Goal: Task Accomplishment & Management: Use online tool/utility

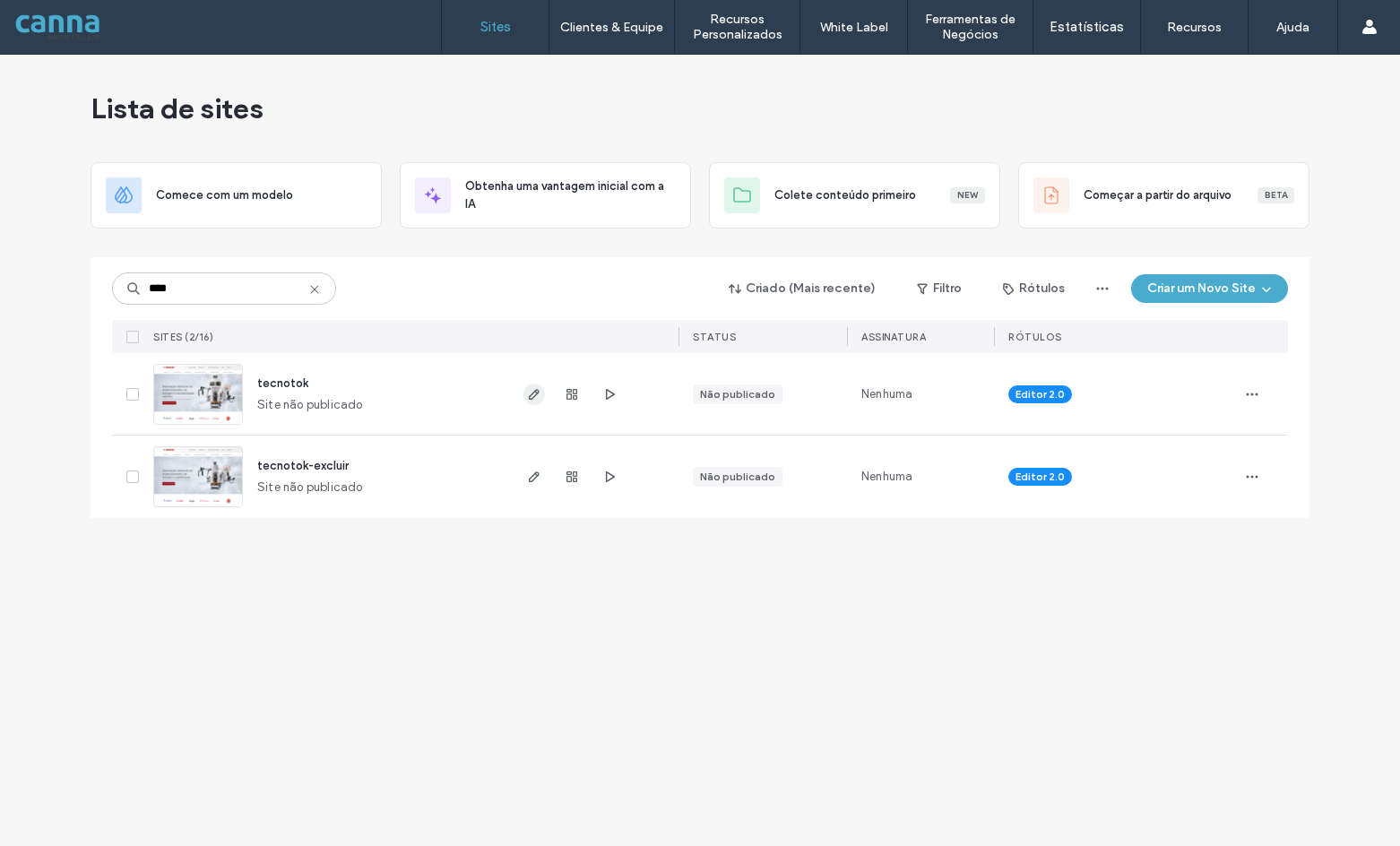
type input "****"
click at [540, 391] on icon "button" at bounding box center [534, 394] width 15 height 15
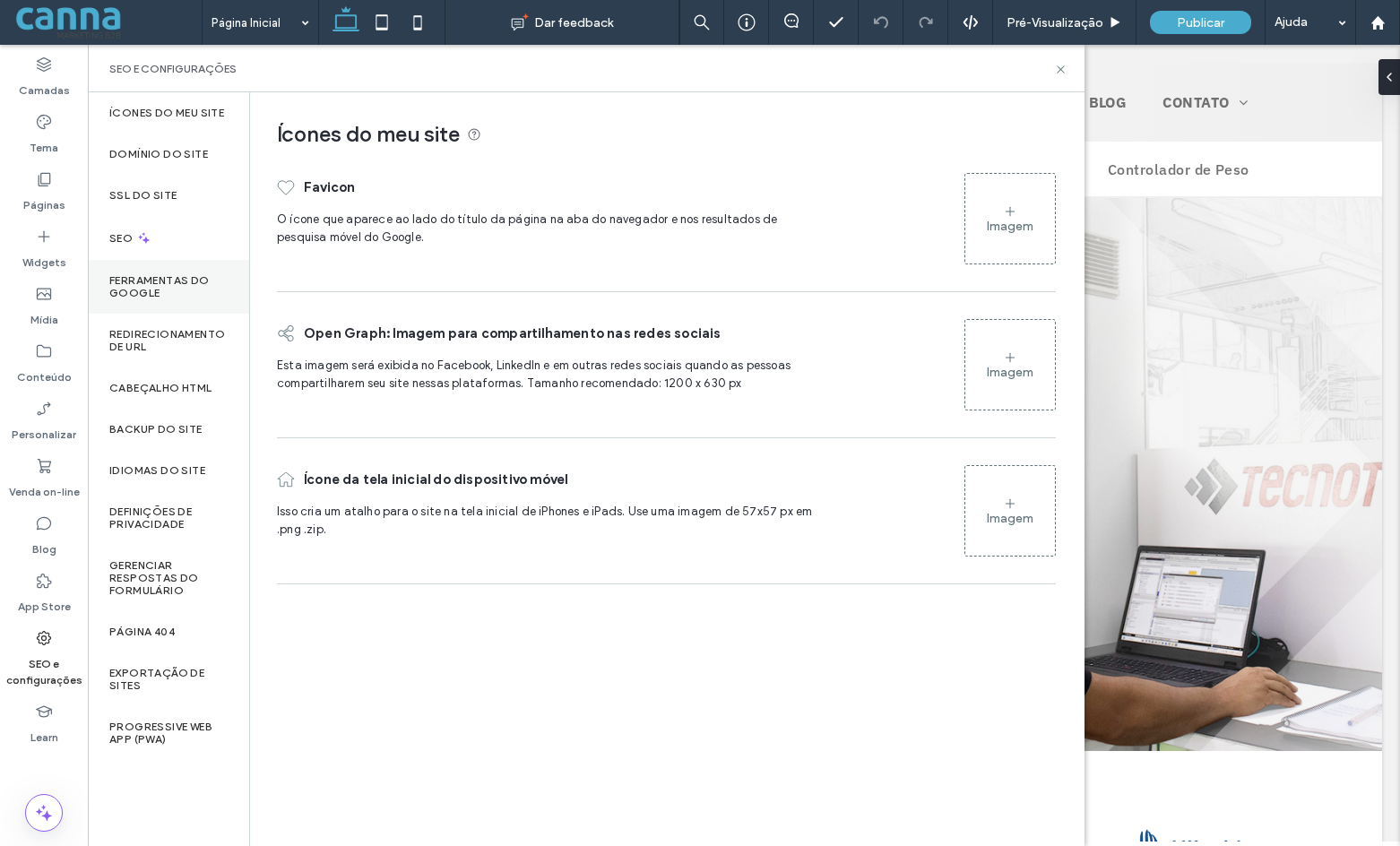
click at [154, 291] on label "Ferramentas do Google" at bounding box center [167, 286] width 118 height 25
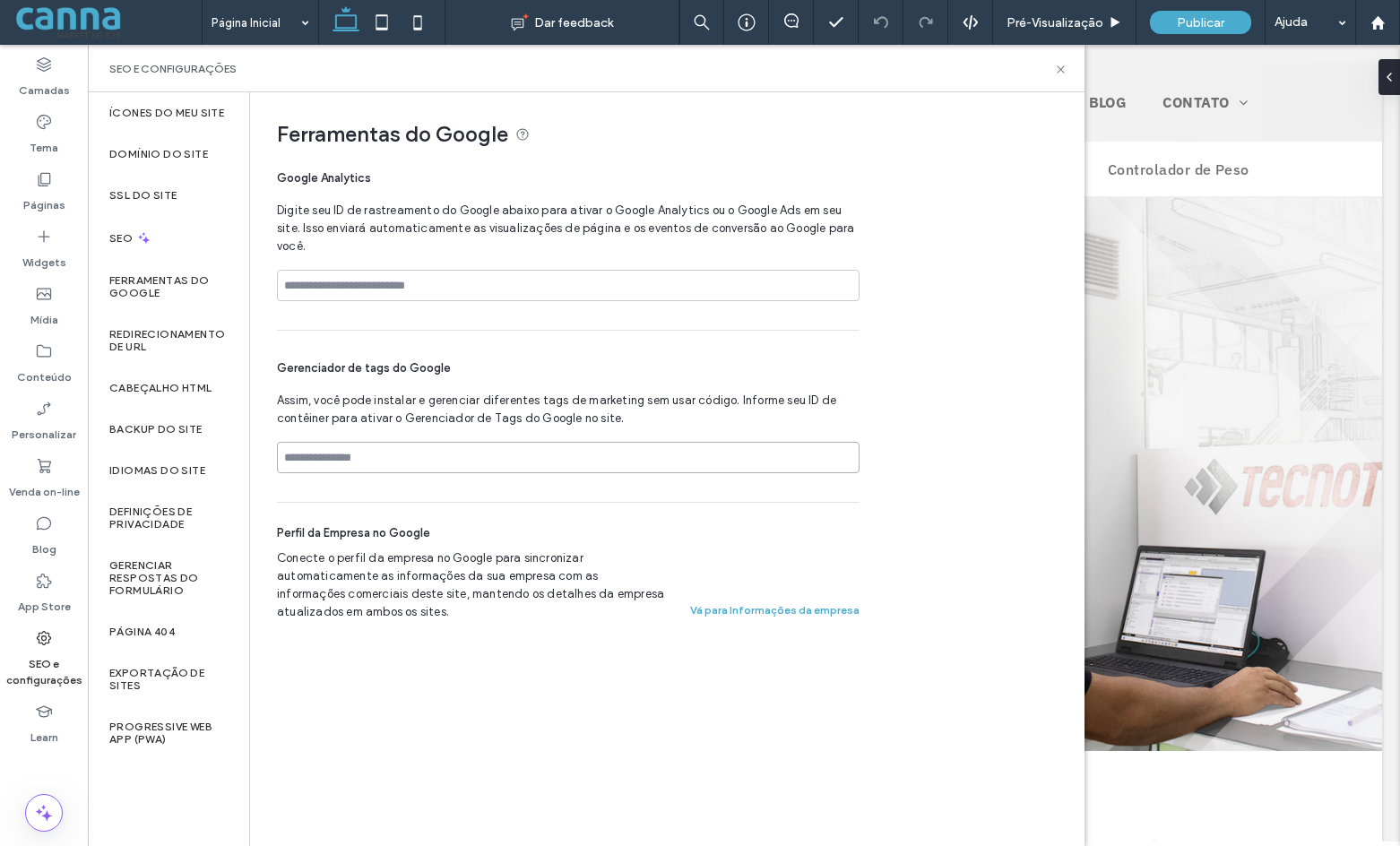
click at [322, 456] on input at bounding box center [568, 457] width 583 height 31
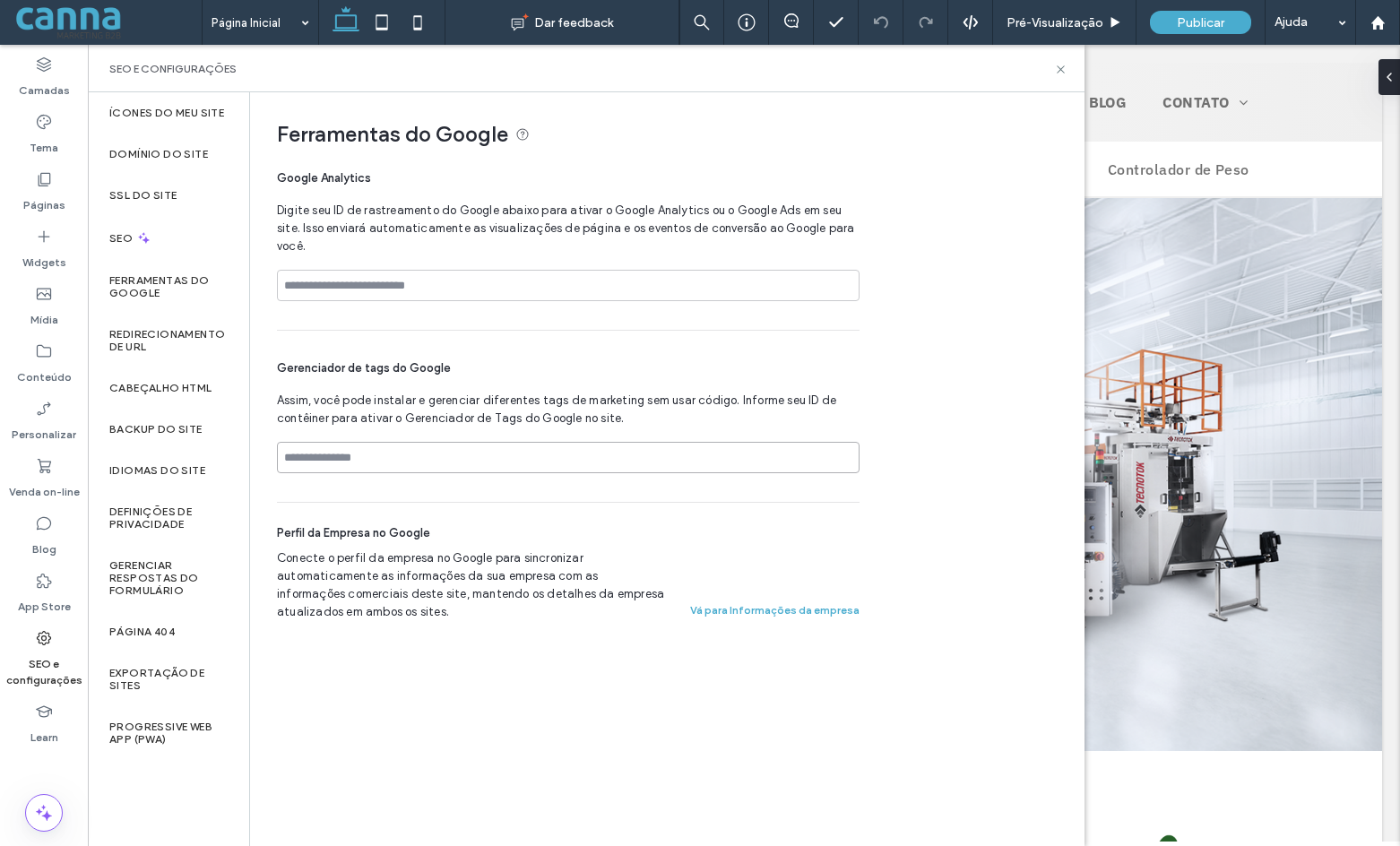
click at [370, 460] on input at bounding box center [568, 457] width 583 height 31
paste input "**********"
type input "**********"
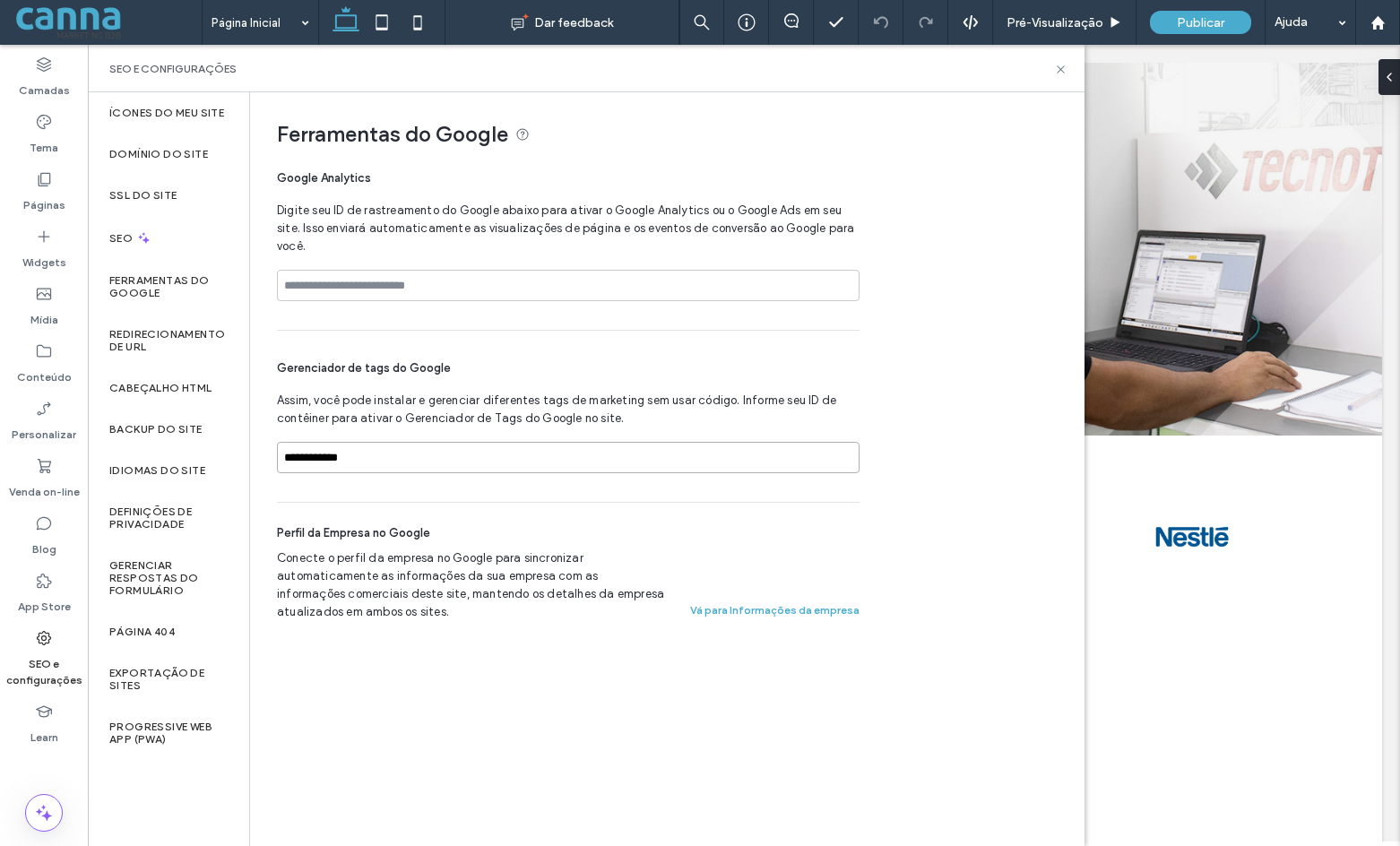
scroll to position [269, 0]
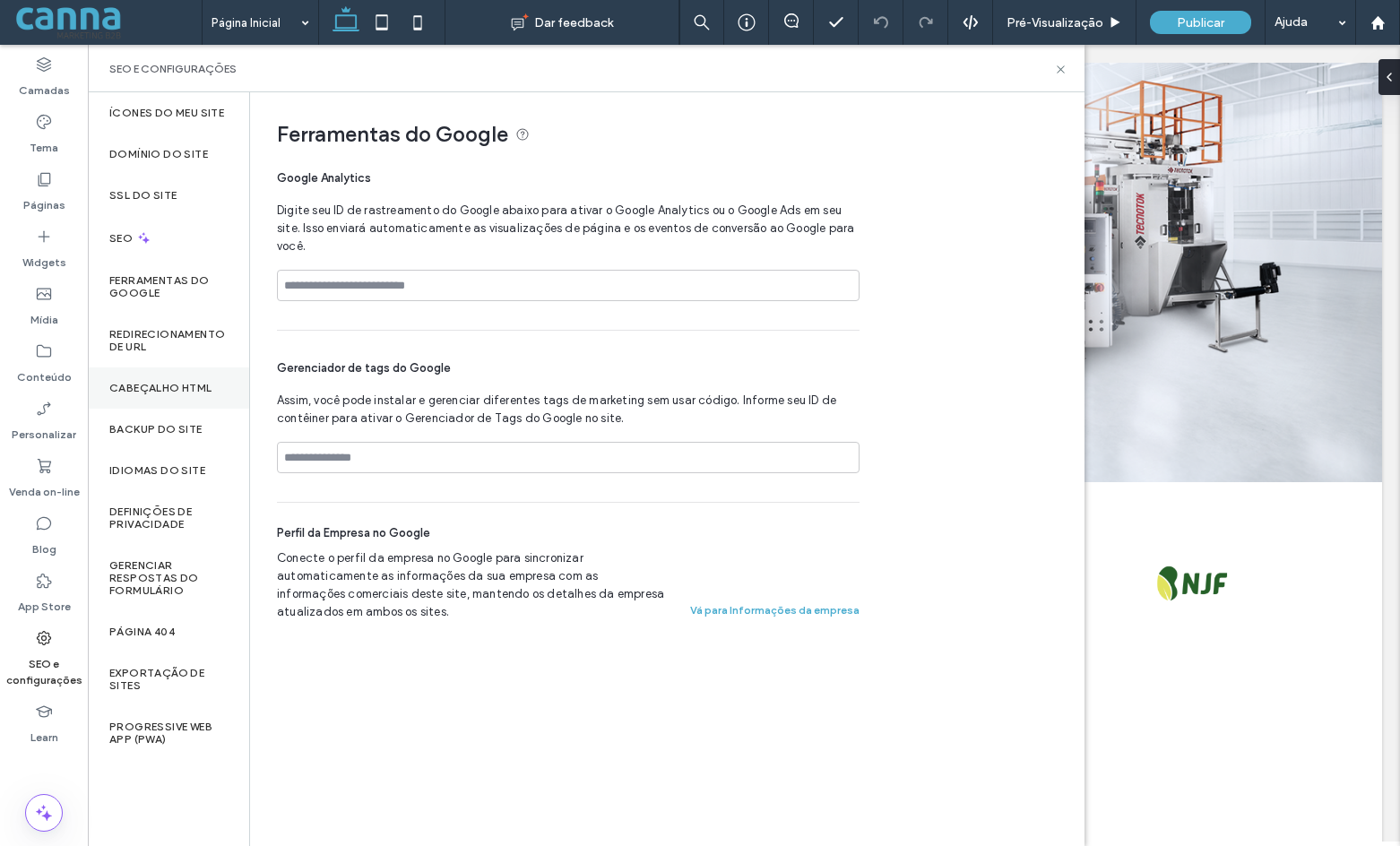
click at [139, 388] on label "Cabeçalho HTML" at bounding box center [160, 388] width 103 height 13
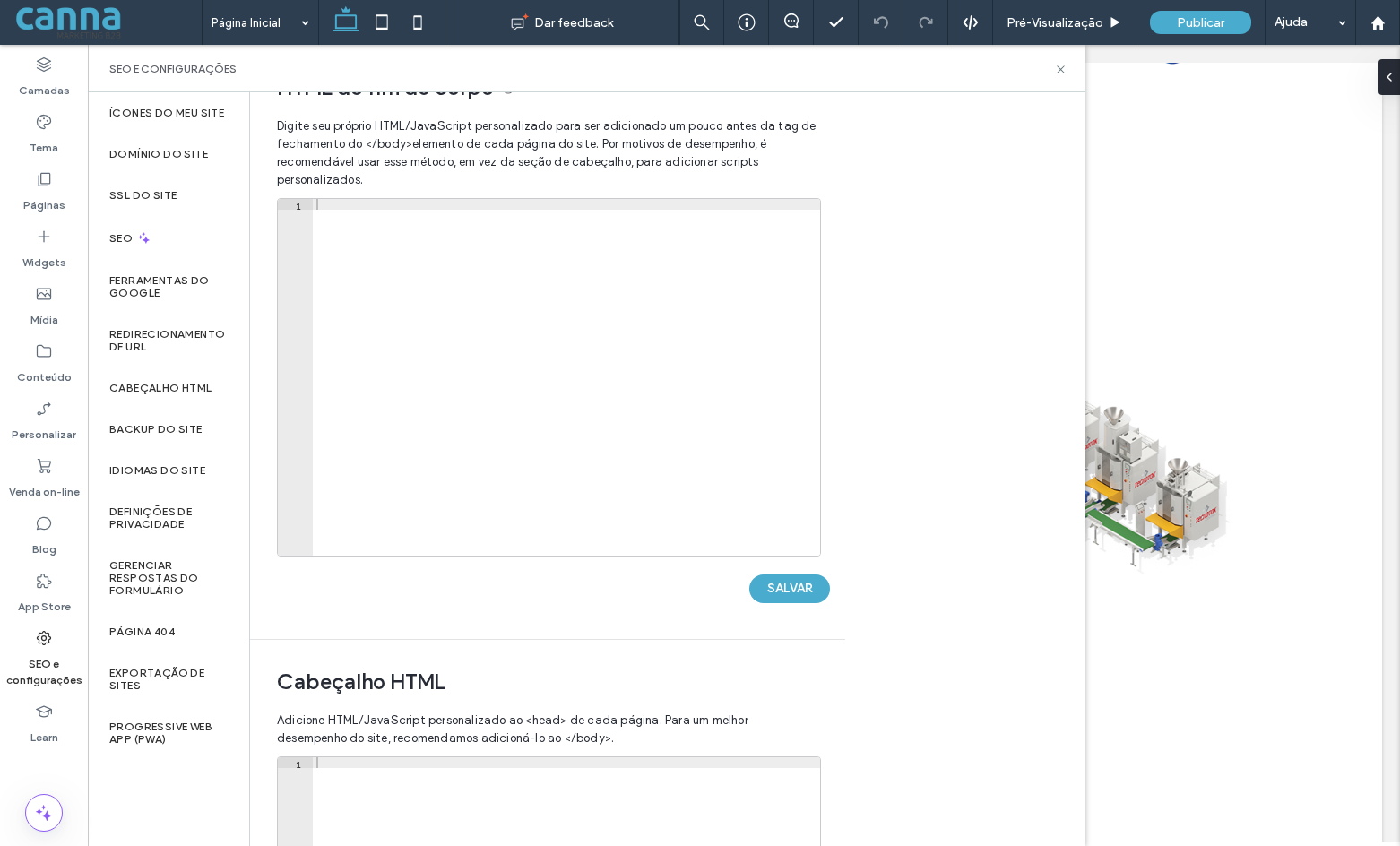
scroll to position [0, 0]
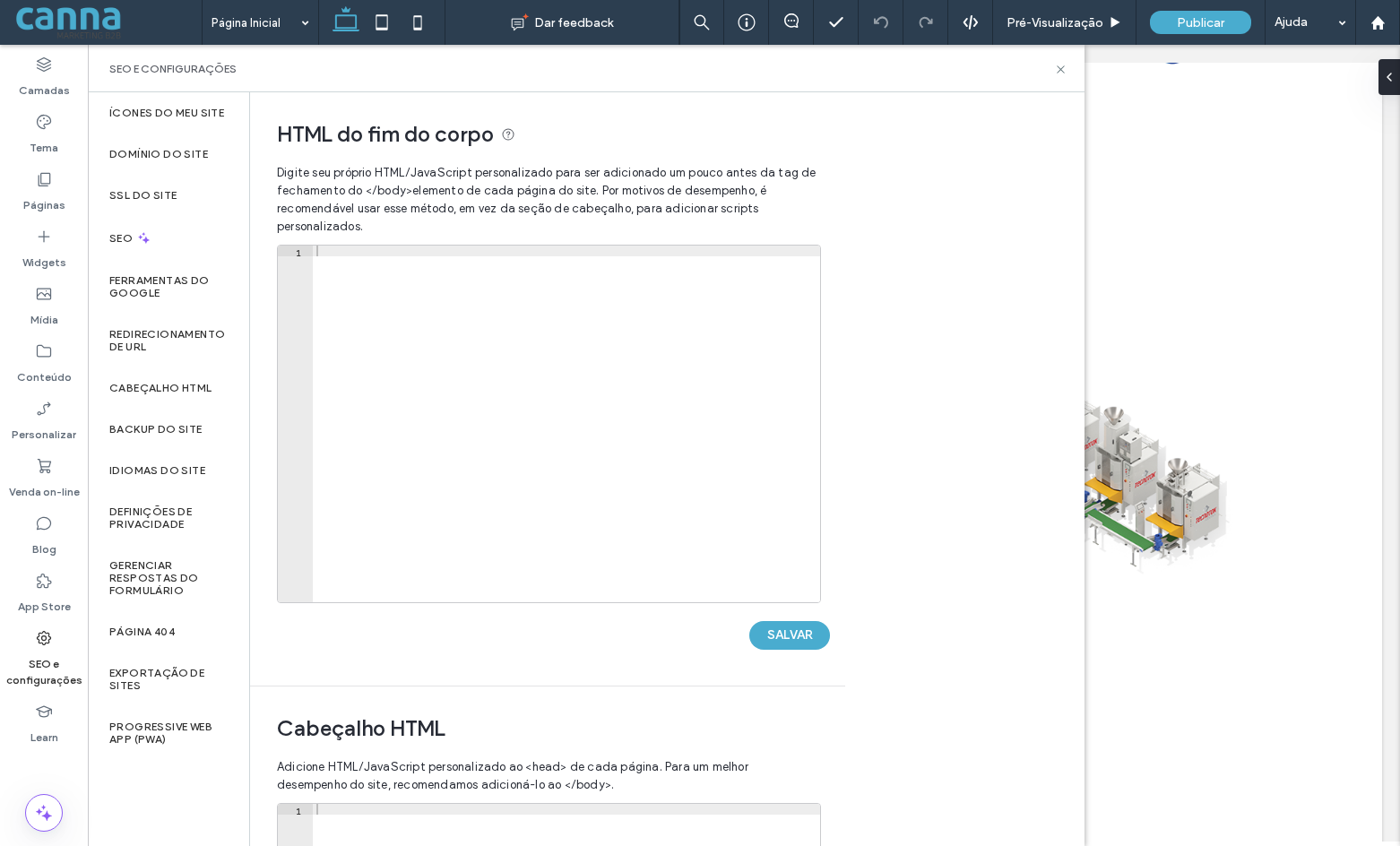
click at [410, 296] on div at bounding box center [566, 434] width 507 height 378
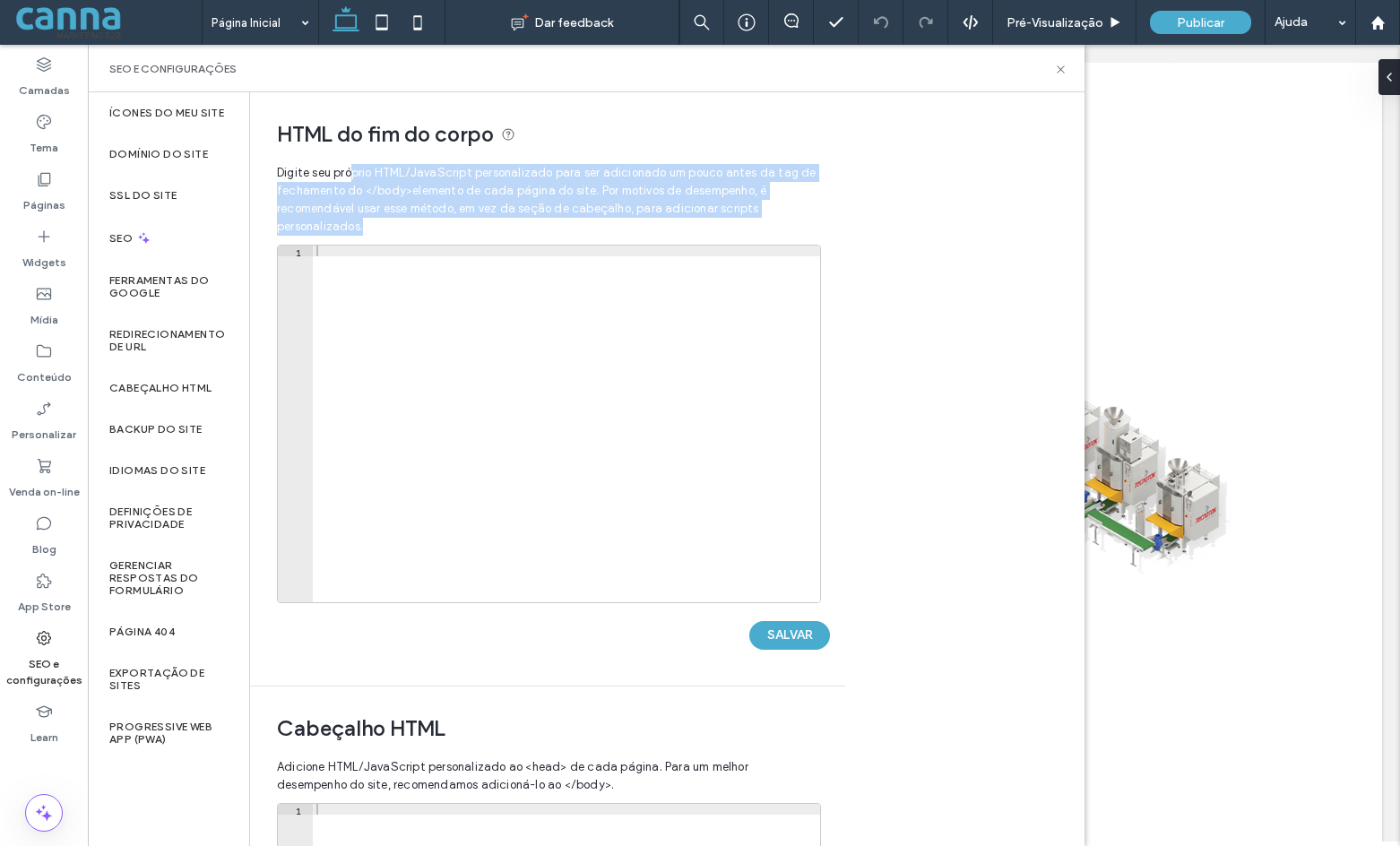
drag, startPoint x: 355, startPoint y: 173, endPoint x: 498, endPoint y: 242, distance: 158.8
click at [498, 242] on span "Digite seu próprio HTML/​JavaScript personalizado para ser adicionado um pouco …" at bounding box center [548, 199] width 542 height 90
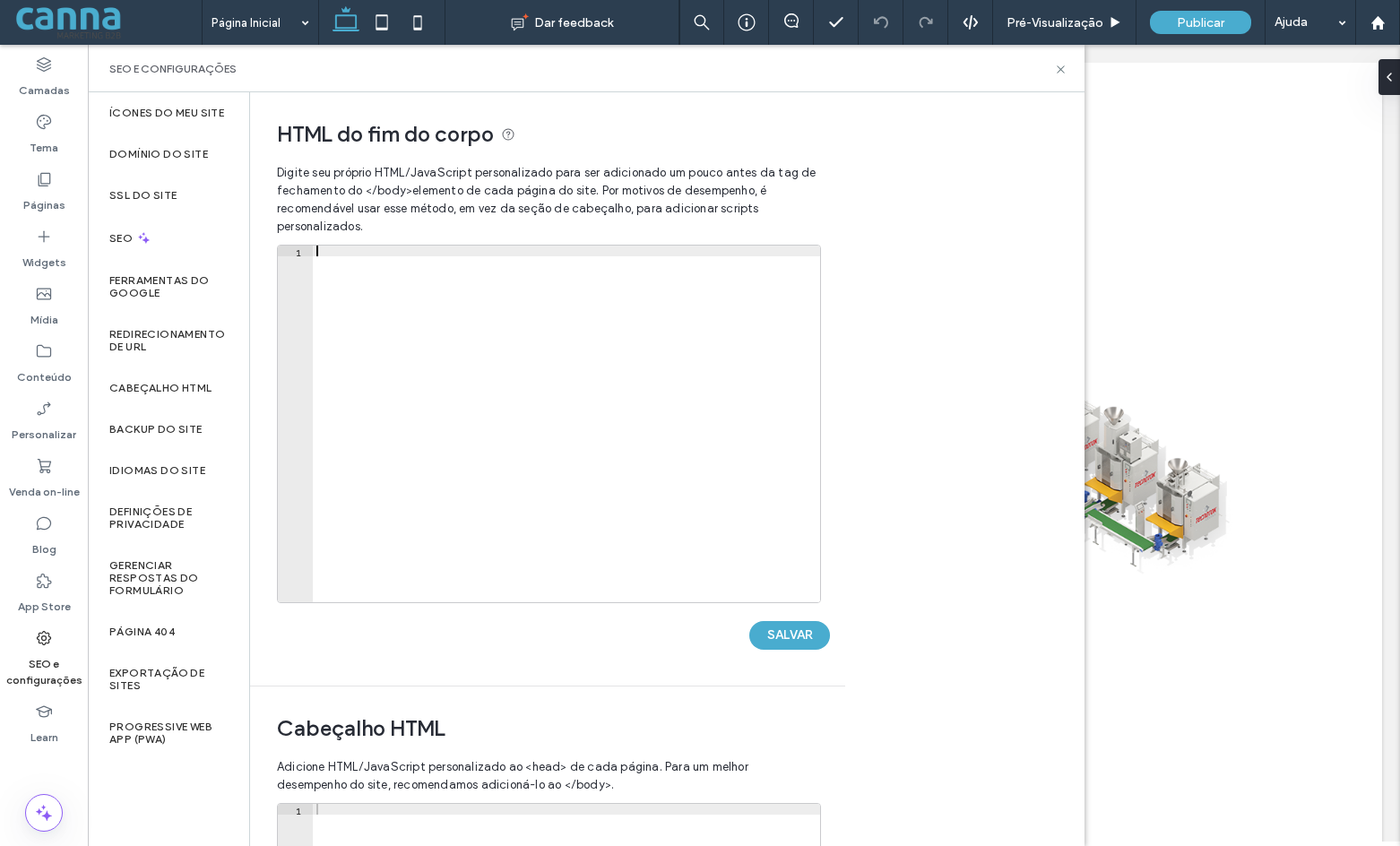
click at [438, 309] on div at bounding box center [566, 434] width 507 height 378
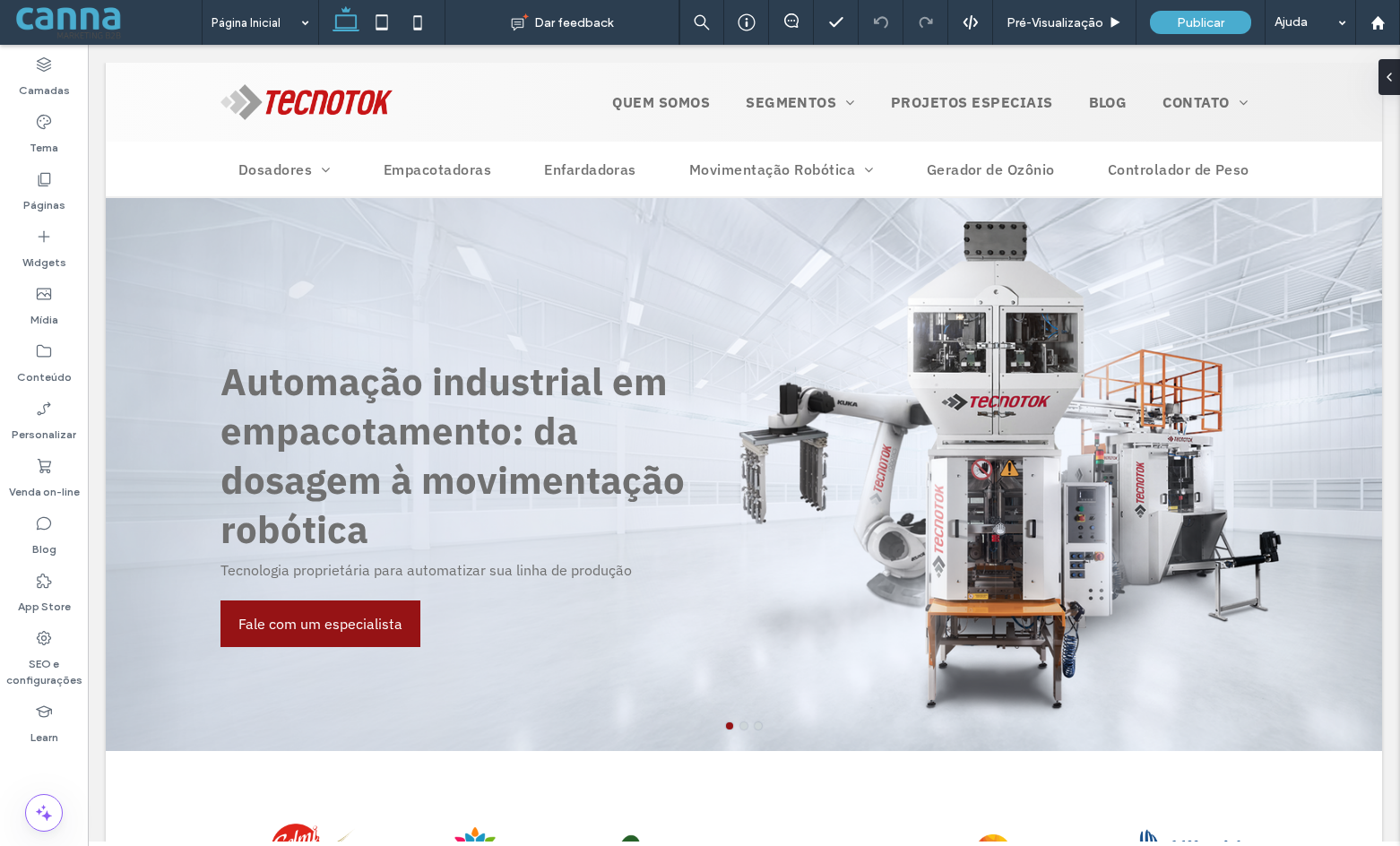
click at [53, 18] on span at bounding box center [108, 22] width 188 height 36
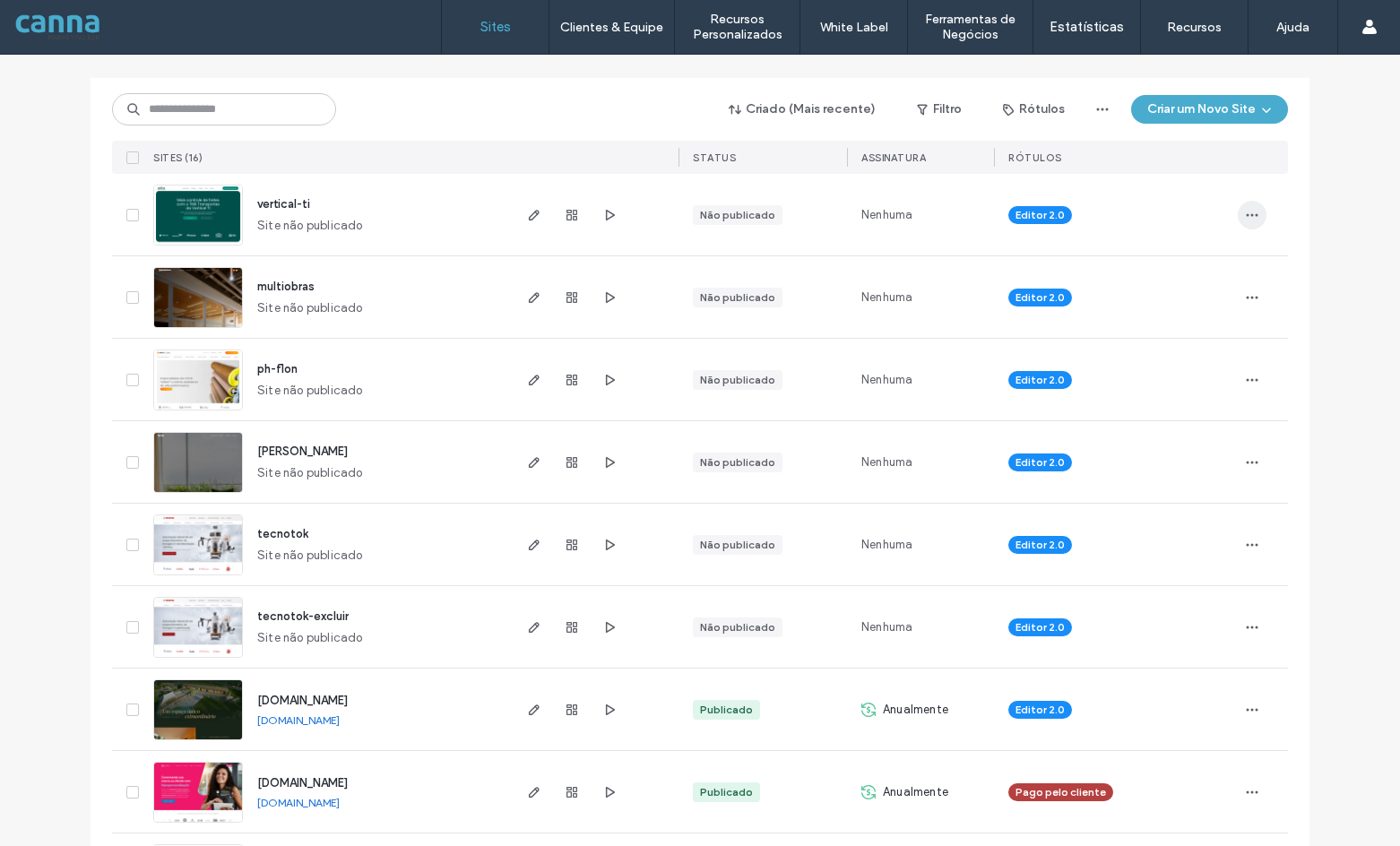
click at [1244, 219] on icon "button" at bounding box center [1252, 215] width 15 height 15
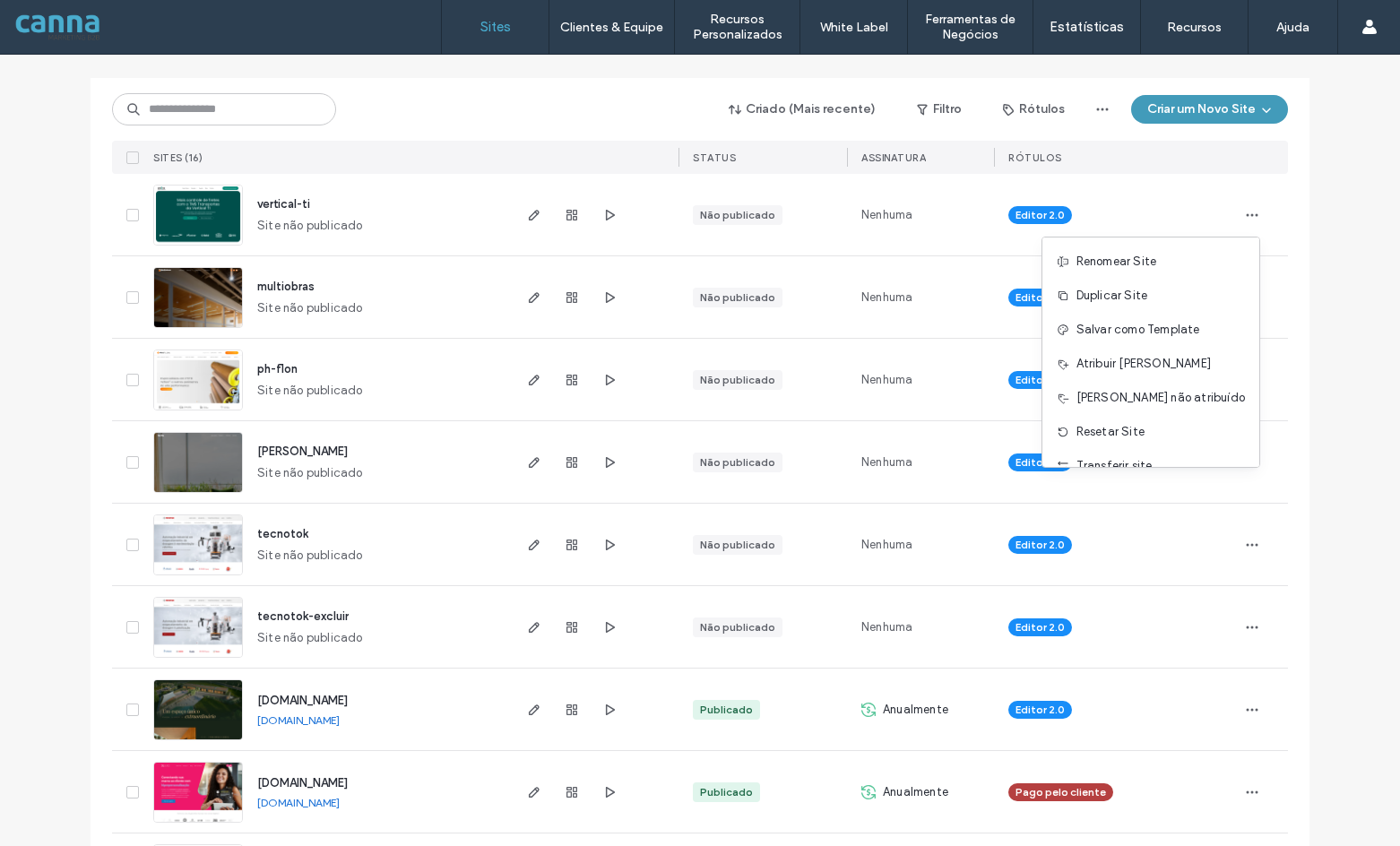
click at [1170, 108] on button "Criar um Novo Site" at bounding box center [1209, 109] width 156 height 28
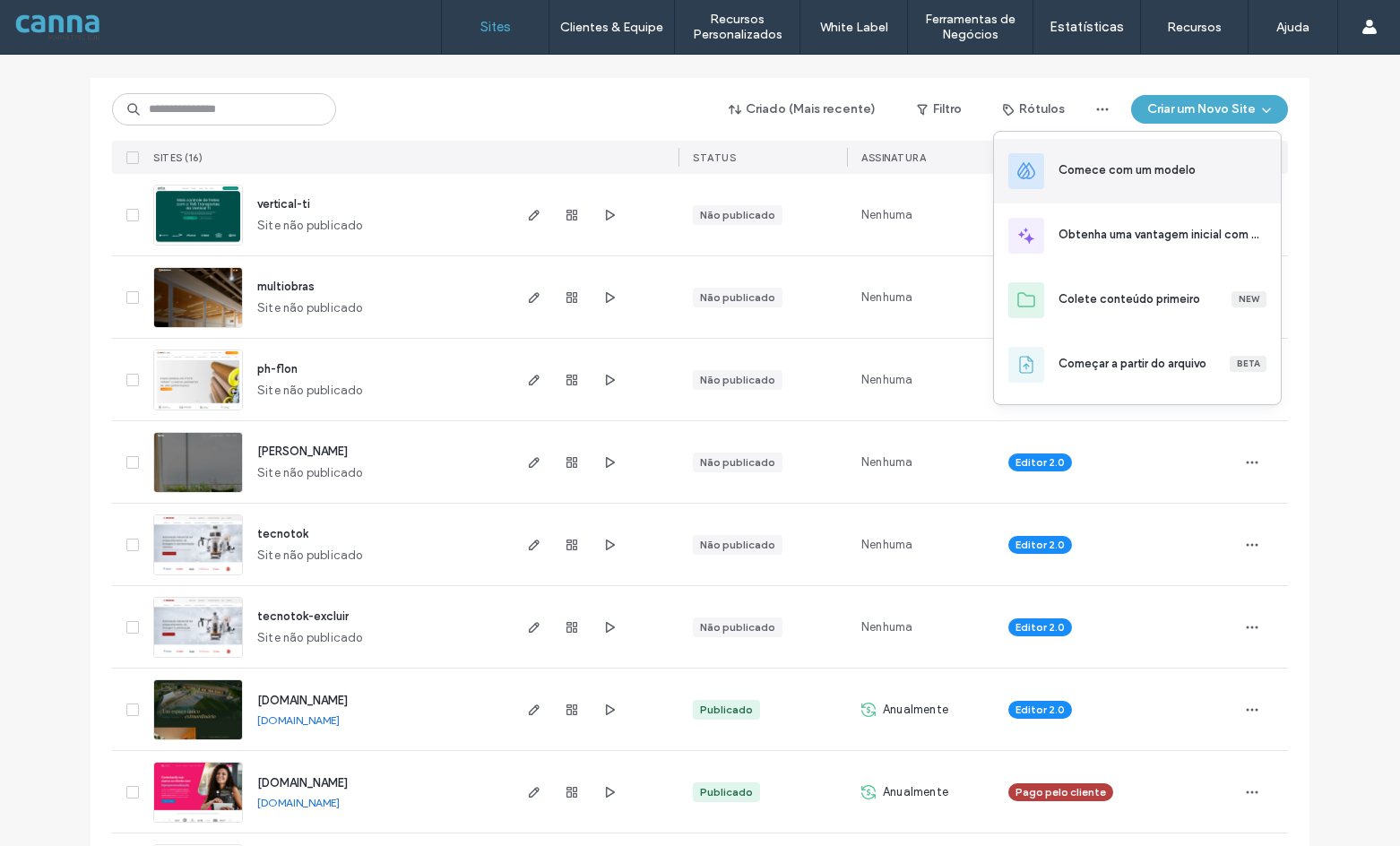
click at [1126, 177] on div "Comece com um modelo" at bounding box center [1127, 170] width 137 height 18
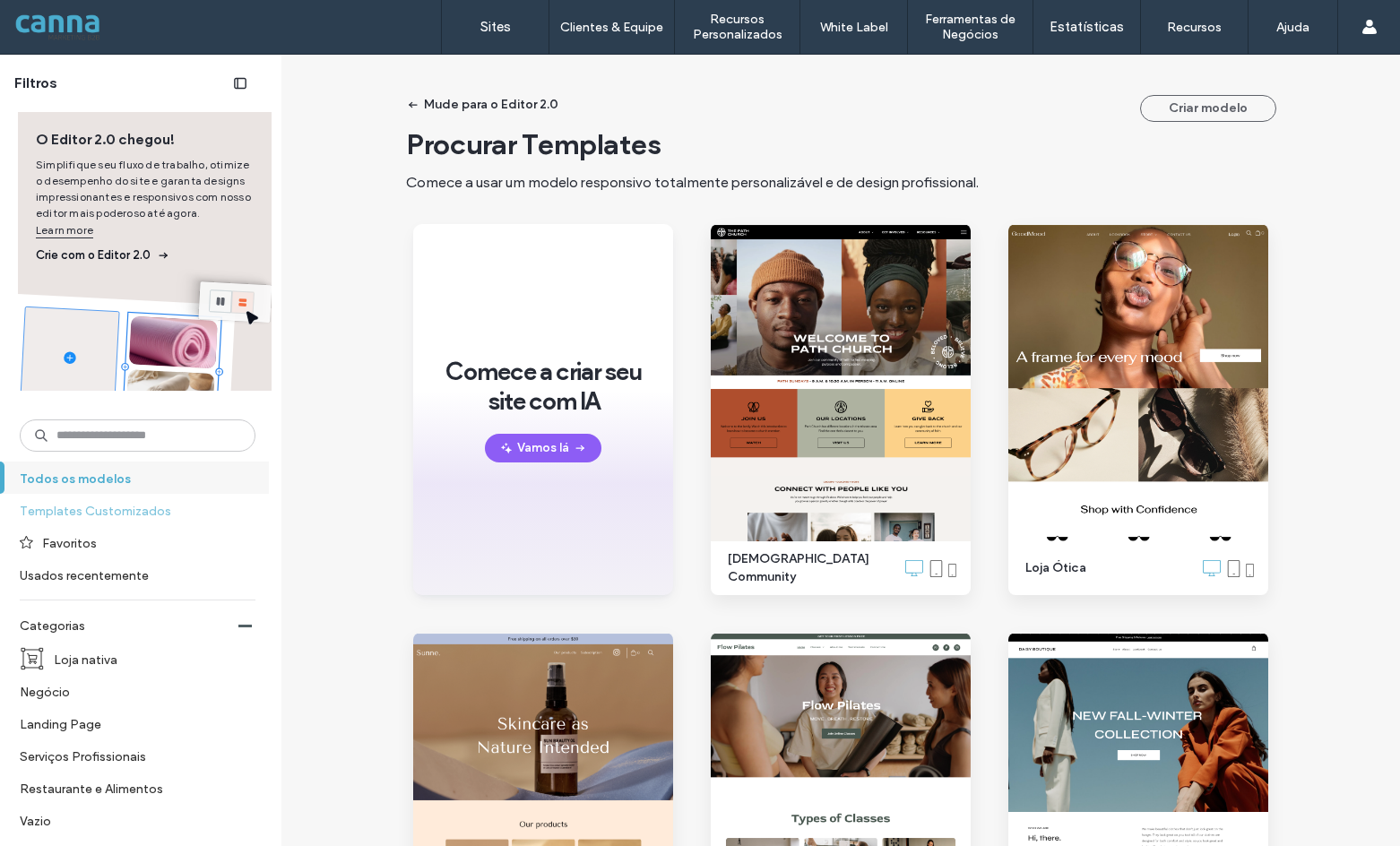
click at [86, 509] on label "Templates Customizados" at bounding box center [130, 510] width 221 height 31
